Goal: Check status: Check status

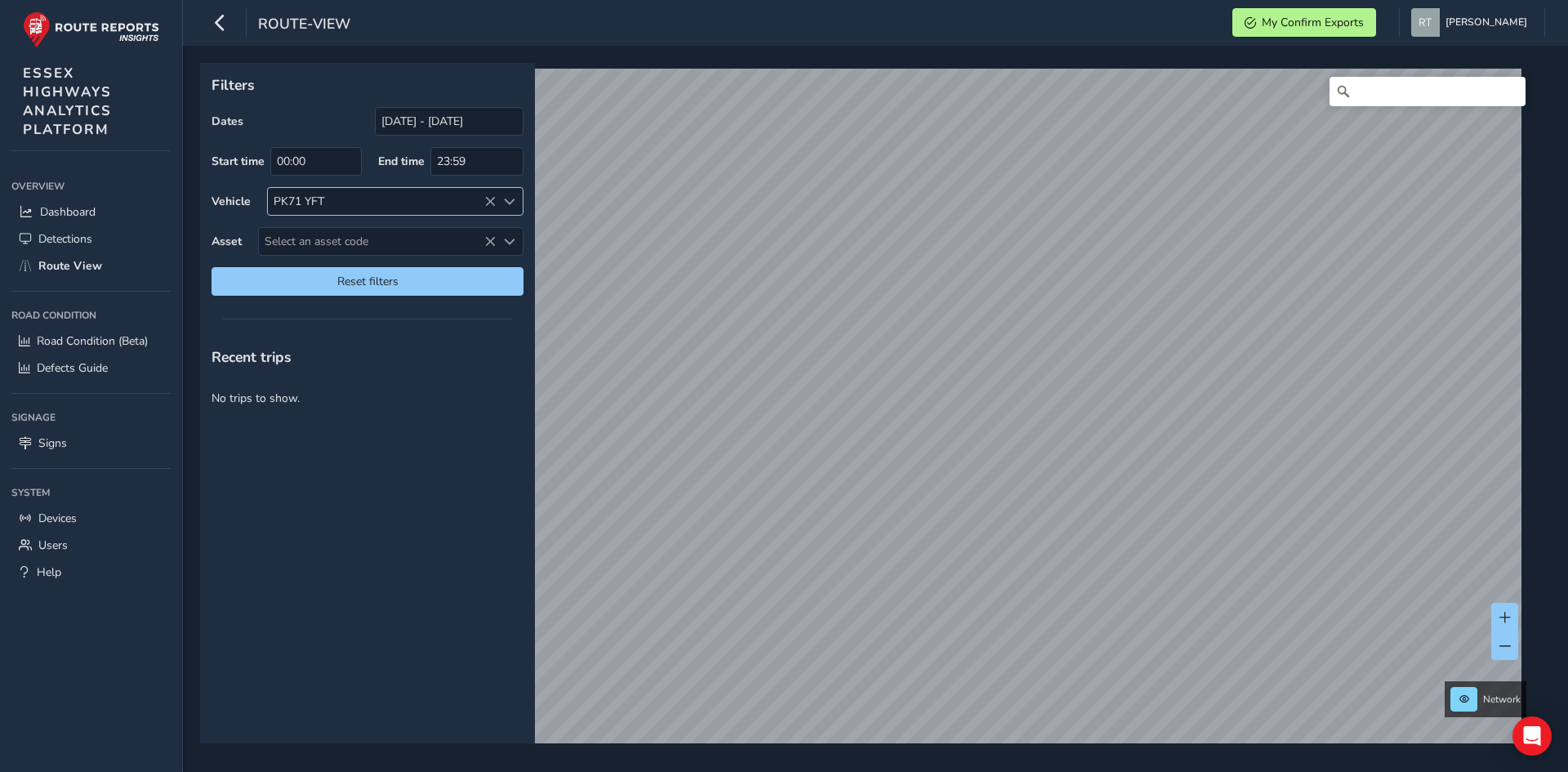
click at [492, 202] on icon at bounding box center [489, 201] width 11 height 11
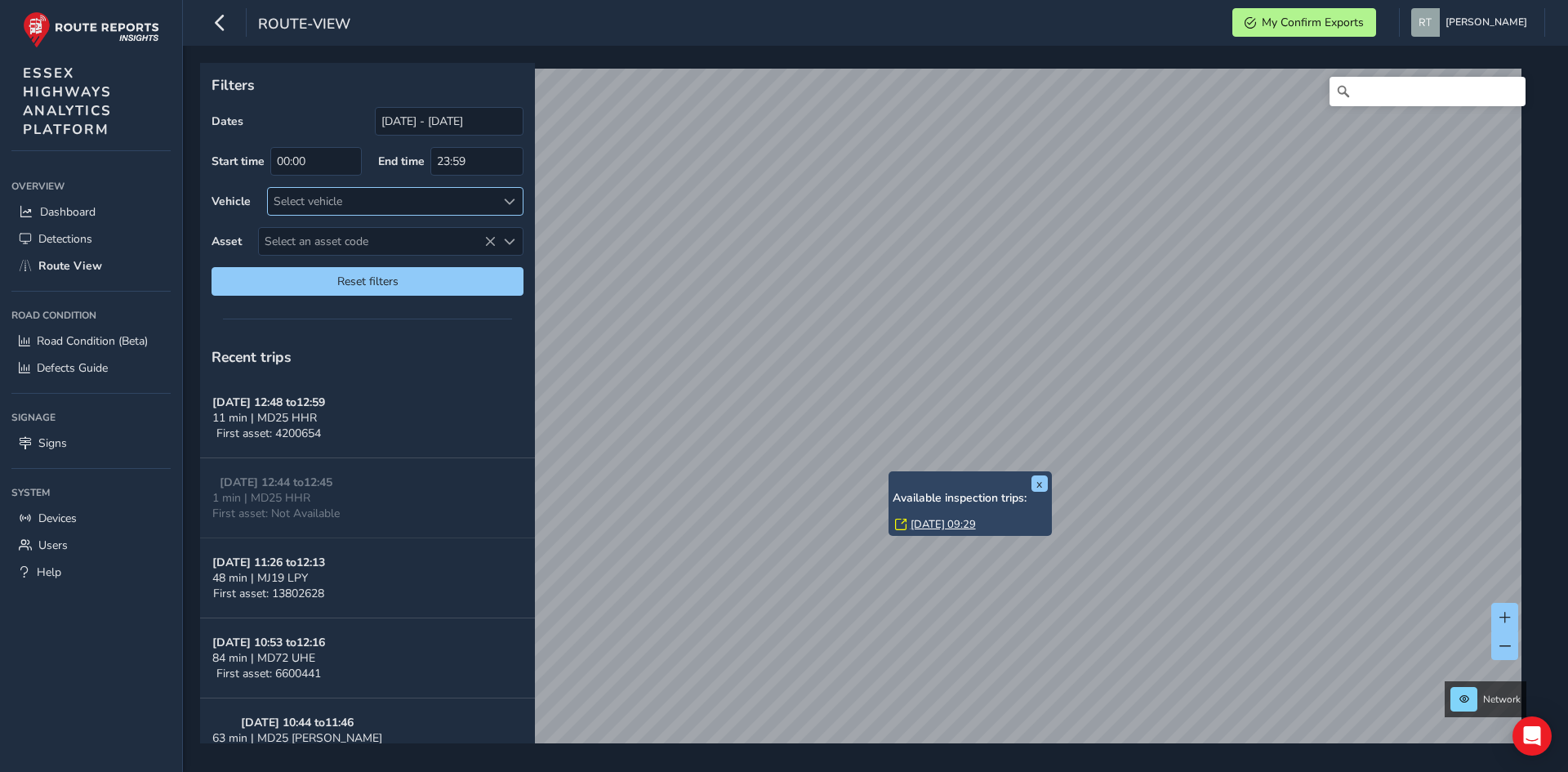
click at [930, 524] on link "[DATE] 09:29" at bounding box center [943, 524] width 65 height 15
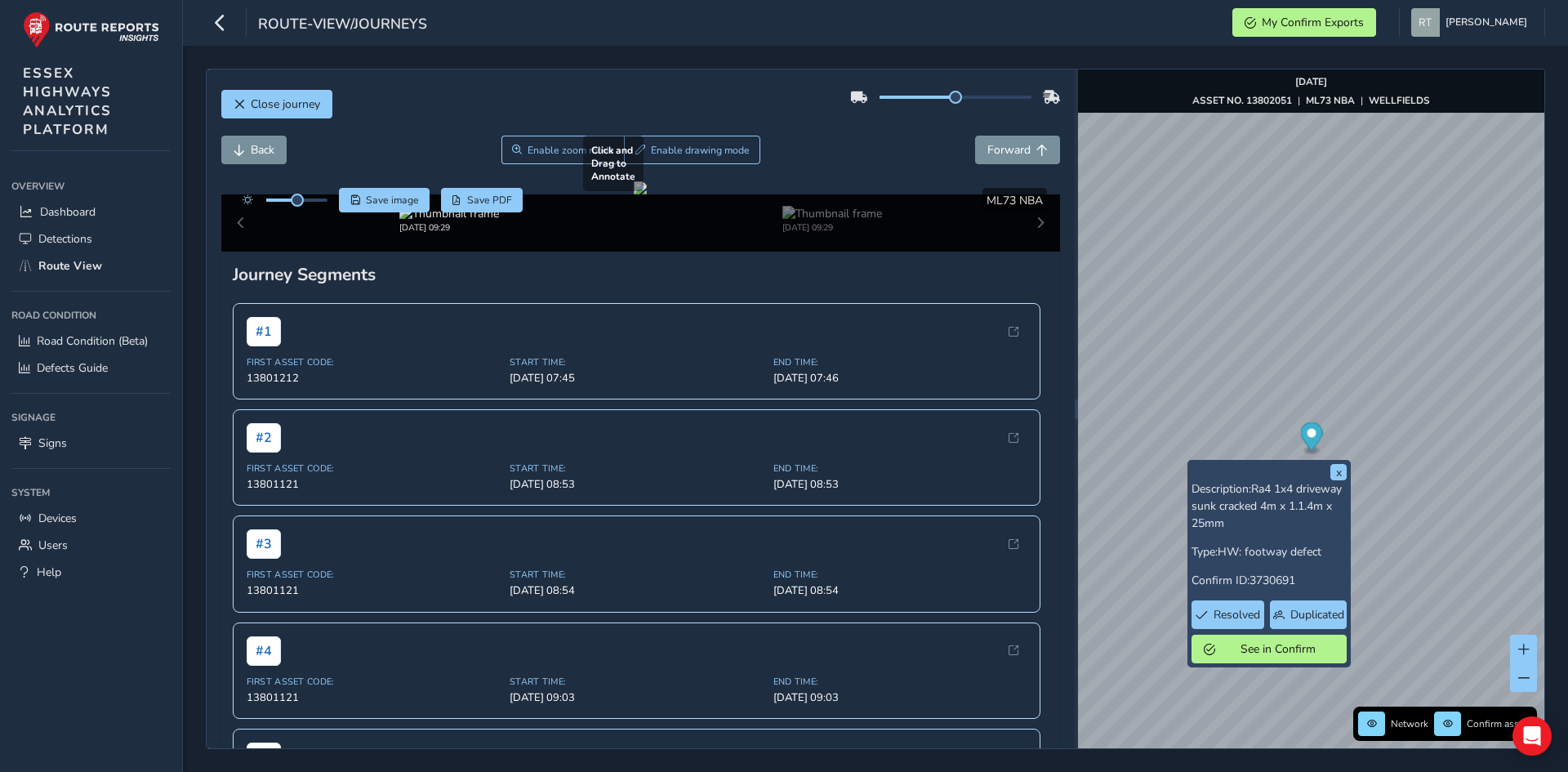
drag, startPoint x: 930, startPoint y: 352, endPoint x: 936, endPoint y: 330, distance: 22.8
click at [647, 194] on div at bounding box center [640, 187] width 13 height 13
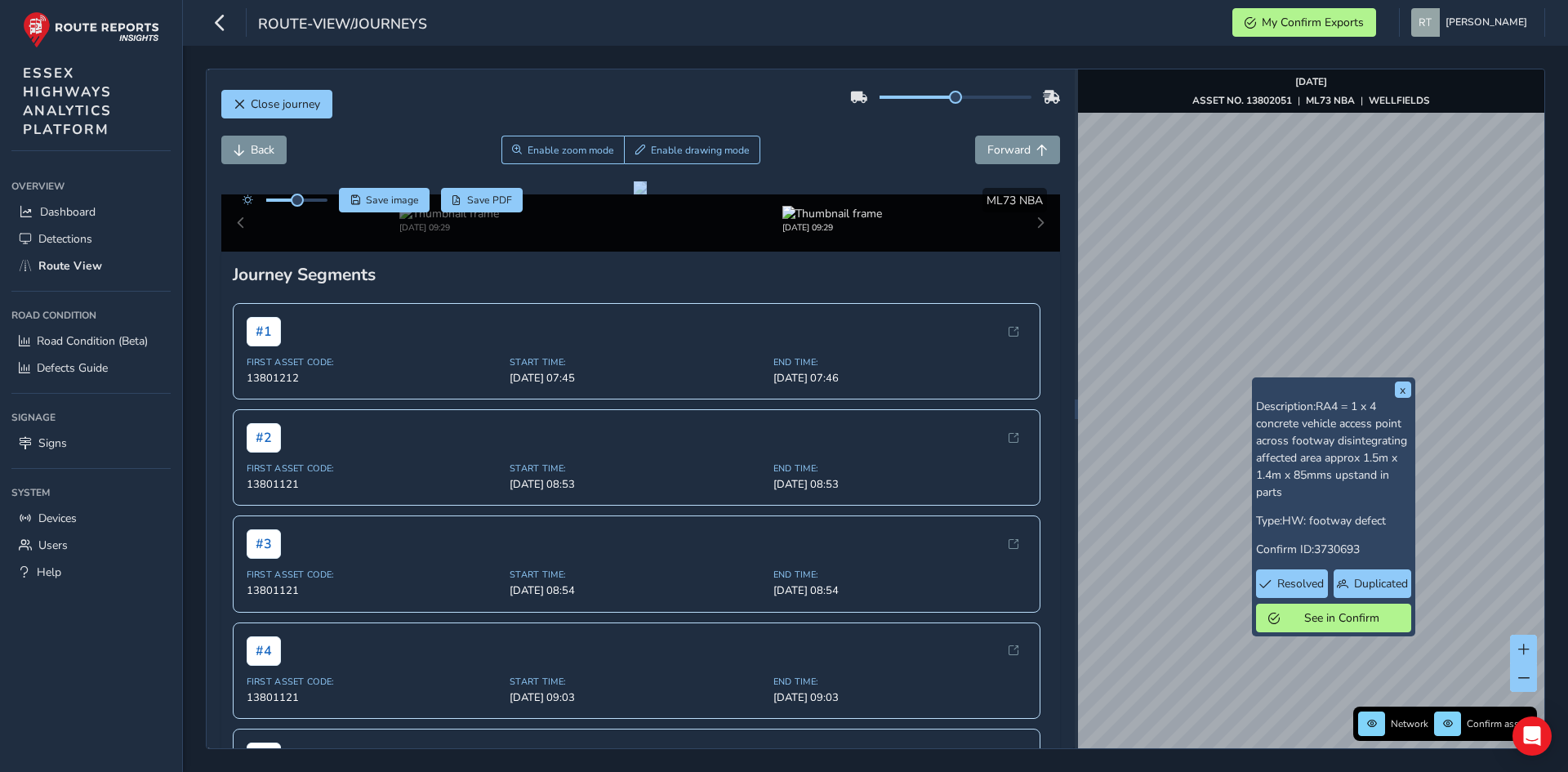
drag, startPoint x: 421, startPoint y: 201, endPoint x: 424, endPoint y: 0, distance: 201.0
click at [409, 8] on div "route-view/journeys My Confirm Exports [PERSON_NAME] Colour Scheme: Dark Dim Li…" at bounding box center [875, 386] width 1385 height 772
click at [647, 194] on div at bounding box center [640, 187] width 13 height 13
click at [1402, 387] on button "x" at bounding box center [1403, 389] width 16 height 16
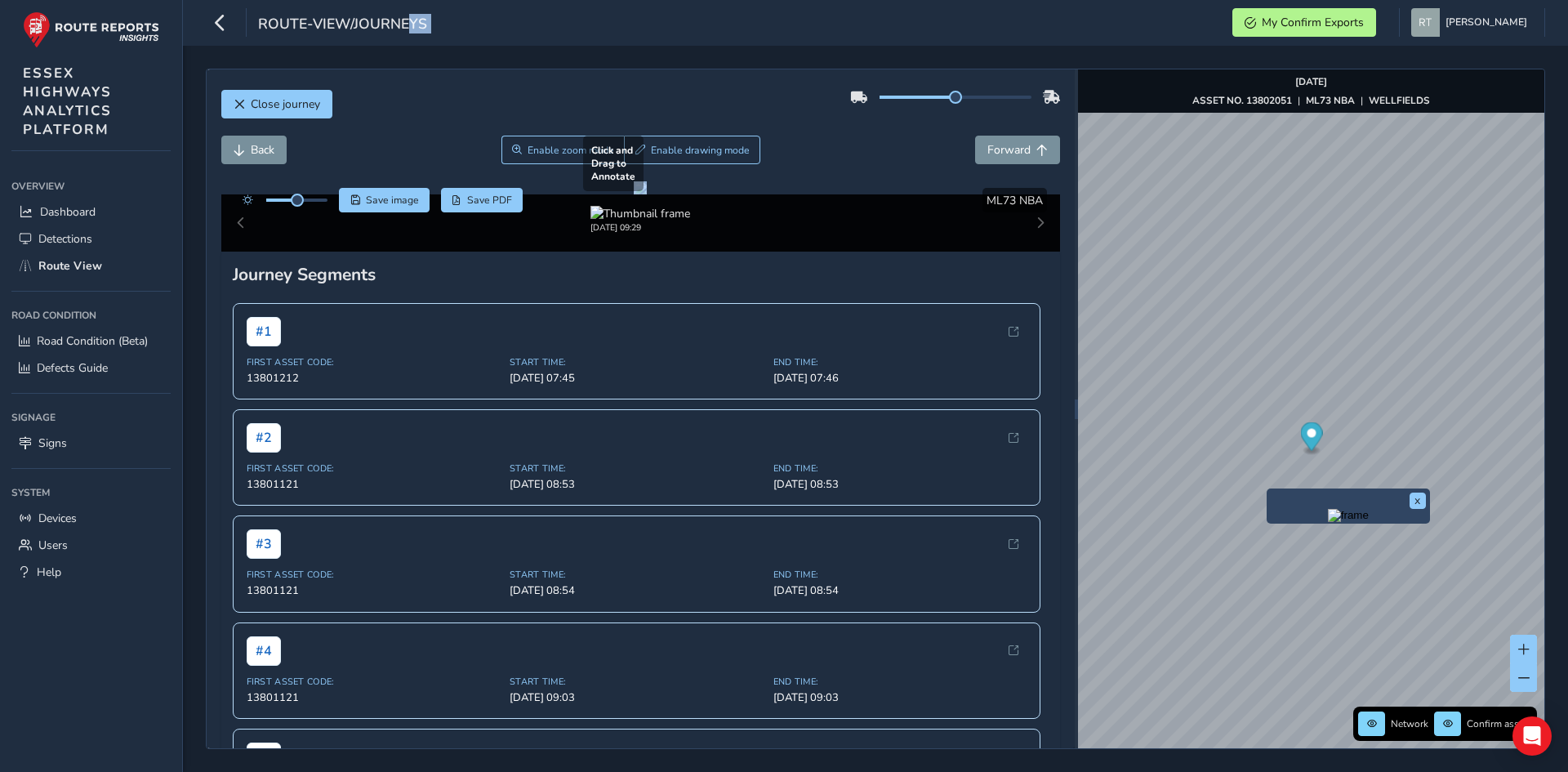
click at [647, 194] on div at bounding box center [640, 187] width 13 height 13
